Goal: Communication & Community: Answer question/provide support

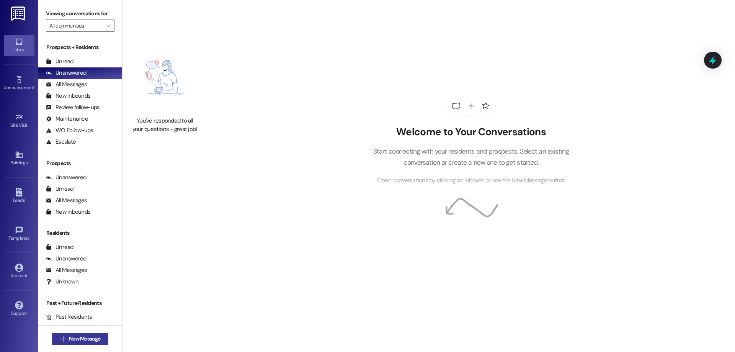
click at [77, 339] on span "New Message" at bounding box center [84, 338] width 31 height 8
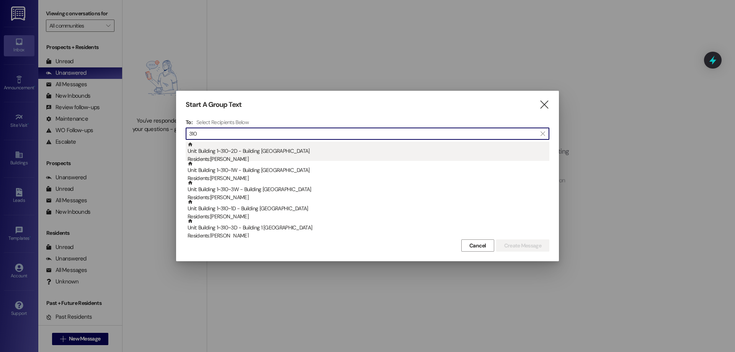
type input "310"
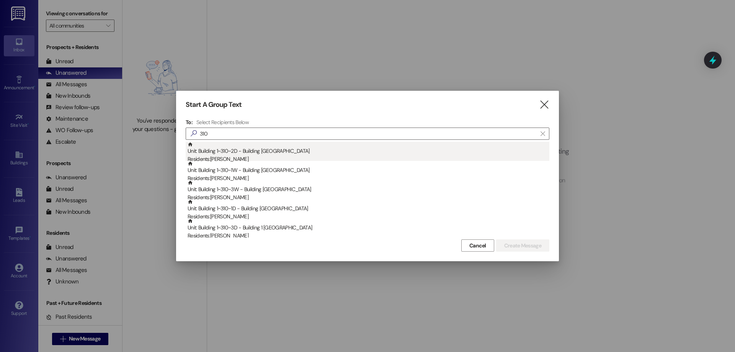
click at [284, 156] on div "Residents: [PERSON_NAME]" at bounding box center [368, 159] width 362 height 8
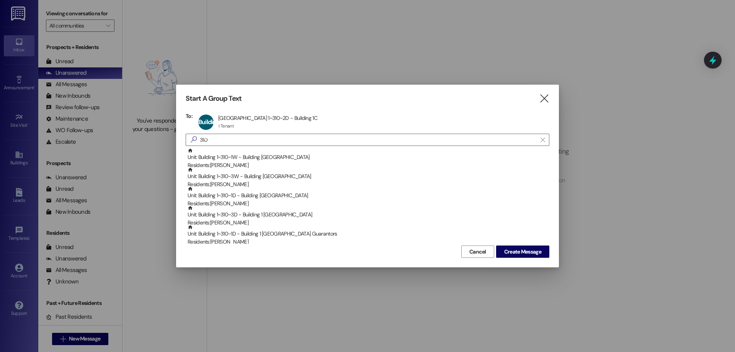
click at [284, 156] on div "Unit: Building 1~310~1W - Building 1 Colonial House Residents: [PERSON_NAME]" at bounding box center [368, 159] width 362 height 22
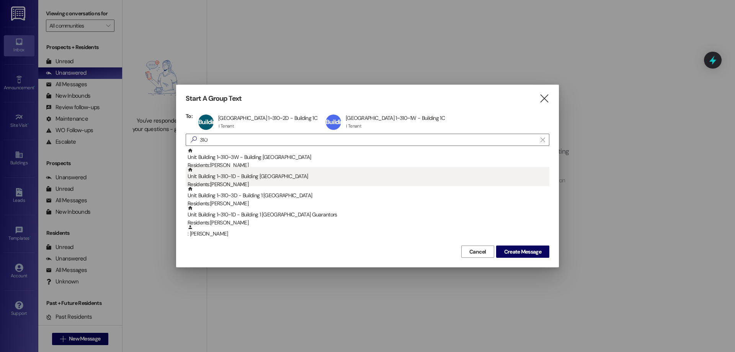
click at [279, 177] on div "Unit: Building 1~310~1D - Building 1 Colonial House Residents: [PERSON_NAME]" at bounding box center [368, 178] width 362 height 22
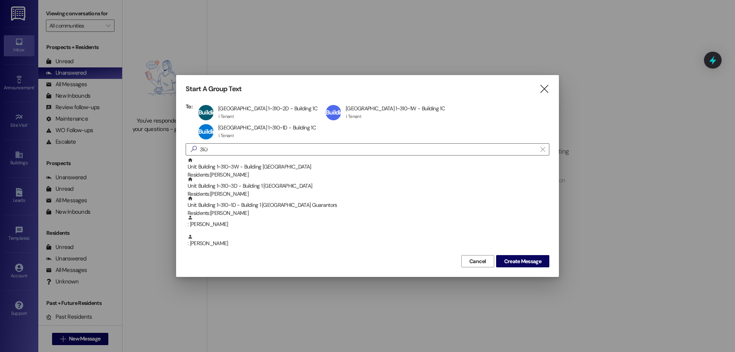
click at [279, 177] on div "Unit: Building 1~310~3D - Building 1 Colonial House Residents: [PERSON_NAME]" at bounding box center [368, 187] width 362 height 22
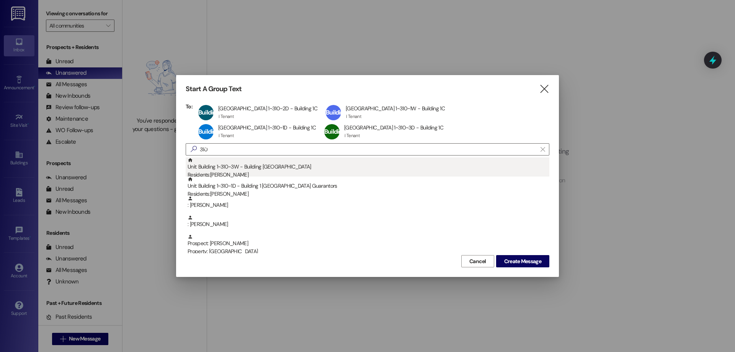
click at [272, 168] on div "Unit: Building 1~310~3W - Building 1 Colonial House Residents: [PERSON_NAME]" at bounding box center [368, 168] width 362 height 22
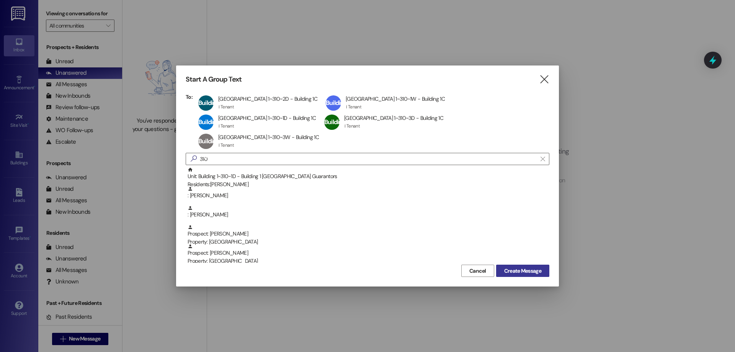
click at [536, 267] on span "Create Message" at bounding box center [522, 271] width 37 height 8
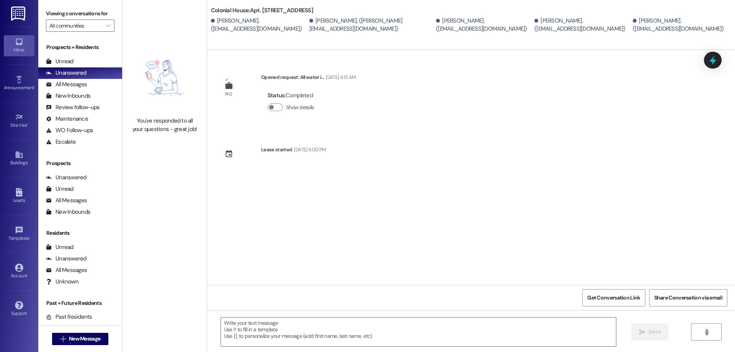
click at [415, 316] on div " Send " at bounding box center [471, 338] width 528 height 57
click at [419, 328] on textarea at bounding box center [418, 331] width 395 height 29
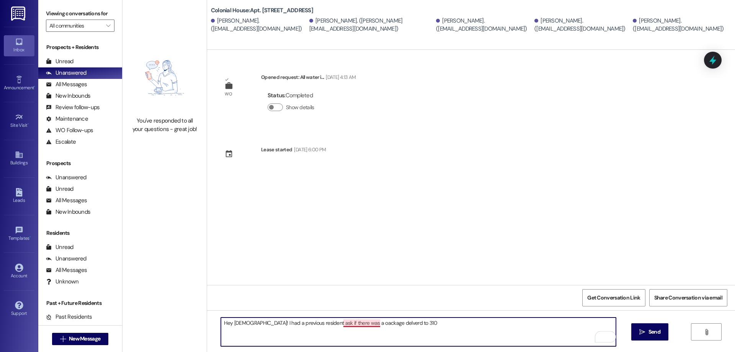
click at [354, 326] on textarea "Hey [DEMOGRAPHIC_DATA]! I had a previous resident ask if there was a oackage de…" at bounding box center [418, 331] width 395 height 29
click at [428, 326] on textarea "Hey [DEMOGRAPHIC_DATA]! I had a previous resident ask if there was a package de…" at bounding box center [418, 331] width 395 height 29
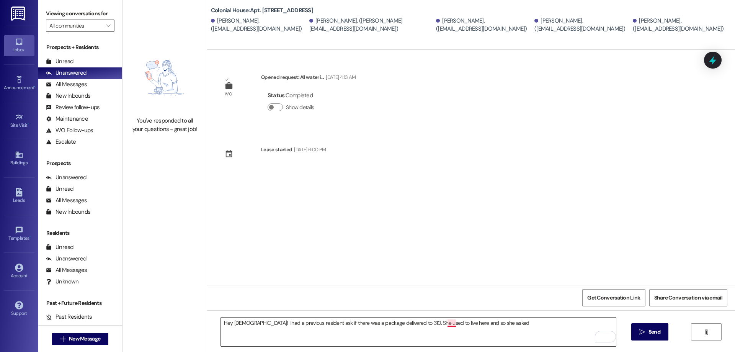
click at [447, 325] on textarea "Hey [DEMOGRAPHIC_DATA]! I had a previous resident ask if there was a package de…" at bounding box center [418, 331] width 395 height 29
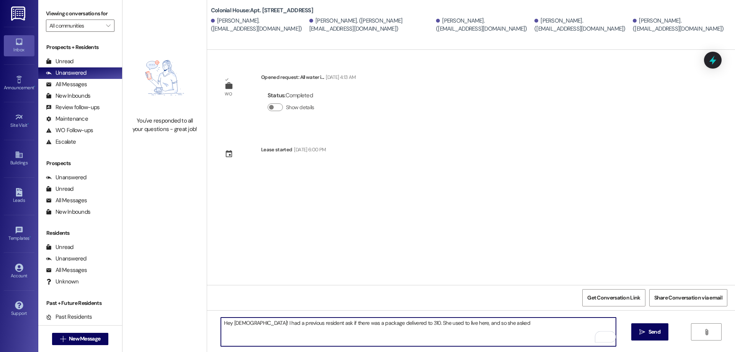
click at [528, 325] on textarea "Hey [DEMOGRAPHIC_DATA]! I had a previous resident ask if there was a package de…" at bounding box center [418, 331] width 395 height 29
click at [514, 323] on textarea "Hey [DEMOGRAPHIC_DATA]! I had a previous resident ask if there was a package de…" at bounding box center [418, 331] width 395 height 29
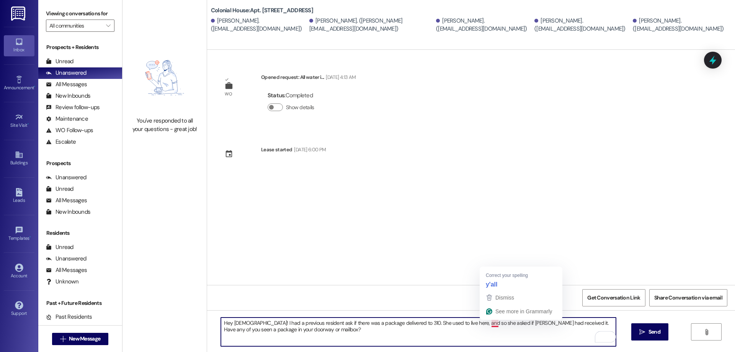
click at [490, 322] on textarea "Hey [DEMOGRAPHIC_DATA]! I had a previous resident ask if there was a package de…" at bounding box center [418, 331] width 395 height 29
type textarea "Hey [DEMOGRAPHIC_DATA]! I had a previous resident ask if there was a package de…"
click at [648, 326] on button " Send" at bounding box center [649, 331] width 37 height 17
